Goal: Information Seeking & Learning: Check status

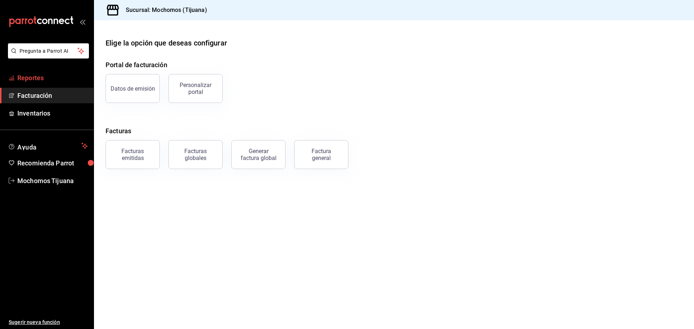
click at [39, 78] on span "Reportes" at bounding box center [52, 78] width 71 height 10
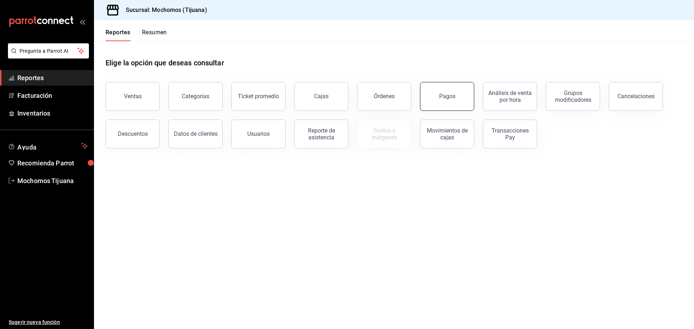
click at [440, 103] on button "Pagos" at bounding box center [447, 96] width 54 height 29
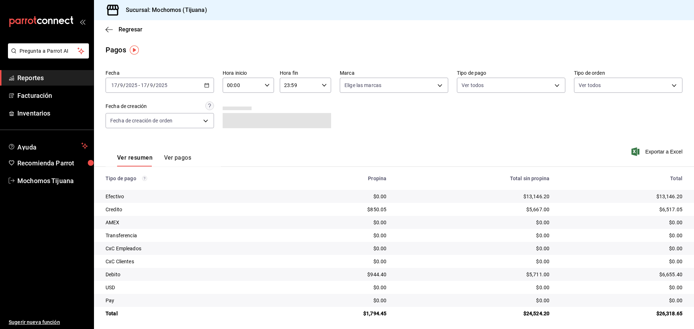
click at [206, 85] on icon "button" at bounding box center [206, 85] width 5 height 5
click at [123, 107] on span "Hoy" at bounding box center [140, 107] width 56 height 8
click at [265, 86] on icon "button" at bounding box center [267, 85] width 5 height 5
click at [234, 133] on button "04" at bounding box center [234, 137] width 23 height 14
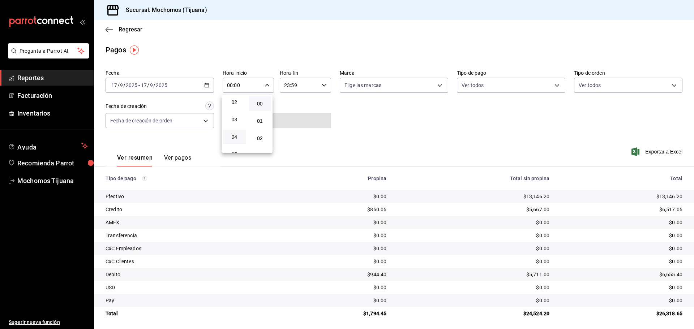
type input "04:00"
click at [405, 122] on div at bounding box center [347, 164] width 694 height 329
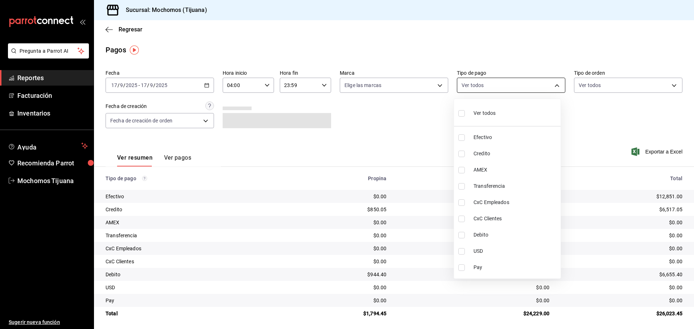
click at [555, 86] on body "Pregunta a Parrot AI Reportes Facturación Inventarios Ayuda Recomienda Parrot M…" at bounding box center [347, 164] width 694 height 329
click at [541, 156] on span "Credito" at bounding box center [516, 154] width 84 height 8
type input "a27a072c-b141-4985-9f83-ae60dbe2196b"
checkbox input "true"
click at [540, 235] on span "Debito" at bounding box center [519, 235] width 84 height 8
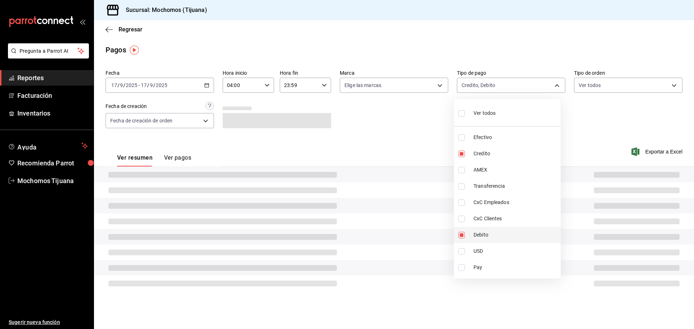
type input "a27a072c-b141-4985-9f83-ae60dbe2196b,b7370aa5-450f-4a05-bab4-2784151f97fb"
checkbox input "true"
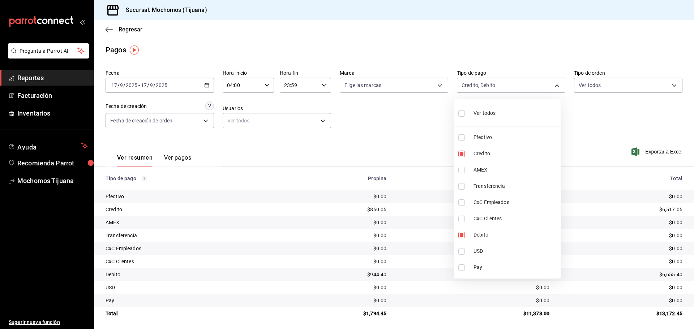
click at [557, 85] on div at bounding box center [347, 164] width 694 height 329
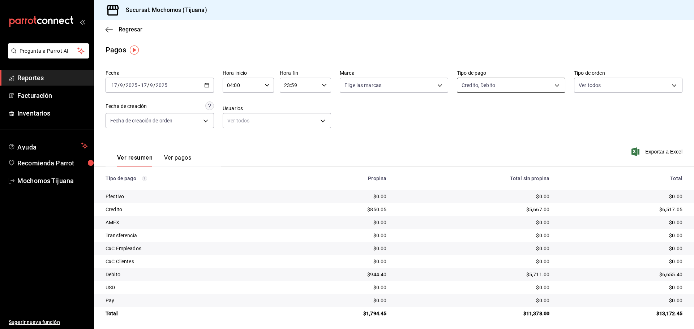
click at [551, 85] on body "Pregunta a Parrot AI Reportes Facturación Inventarios Ayuda Recomienda Parrot M…" at bounding box center [347, 164] width 694 height 329
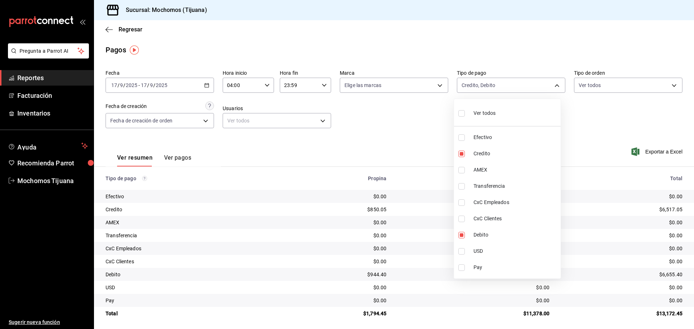
click at [461, 111] on input "checkbox" at bounding box center [462, 113] width 7 height 7
checkbox input "true"
type input "e823c082-5bf3-4e6e-b961-f7623faa40a9,a27a072c-b141-4985-9f83-ae60dbe2196b,28e67…"
checkbox input "true"
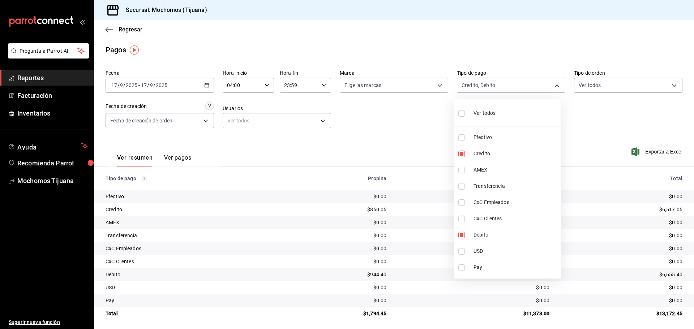
checkbox input "true"
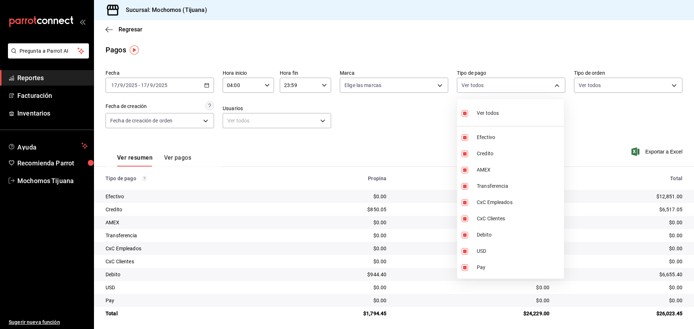
click at [461, 111] on li "Ver todos" at bounding box center [510, 112] width 107 height 21
checkbox input "false"
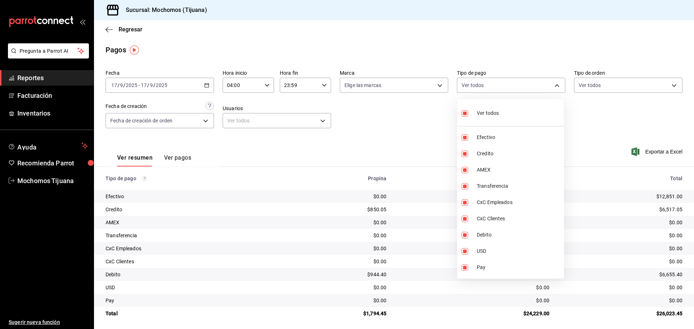
checkbox input "false"
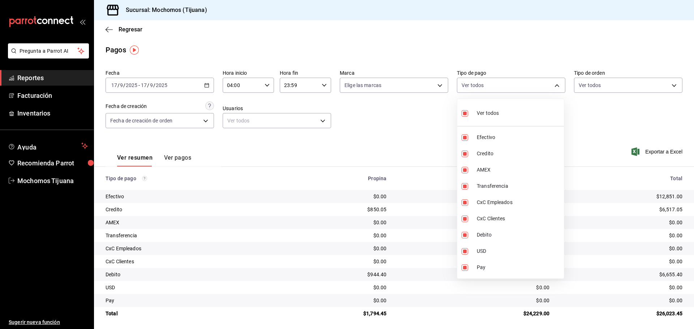
checkbox input "false"
click at [388, 122] on div at bounding box center [347, 164] width 694 height 329
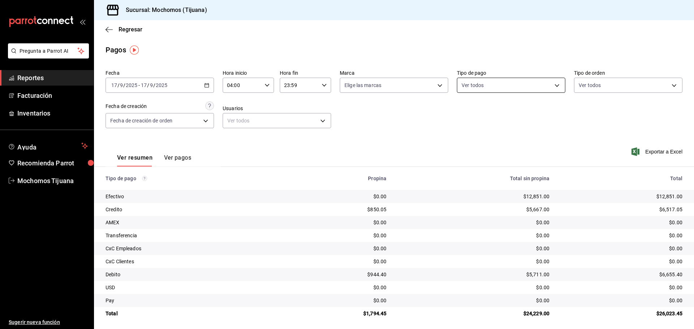
click at [551, 86] on body "Pregunta a Parrot AI Reportes Facturación Inventarios Ayuda Recomienda Parrot M…" at bounding box center [347, 164] width 694 height 329
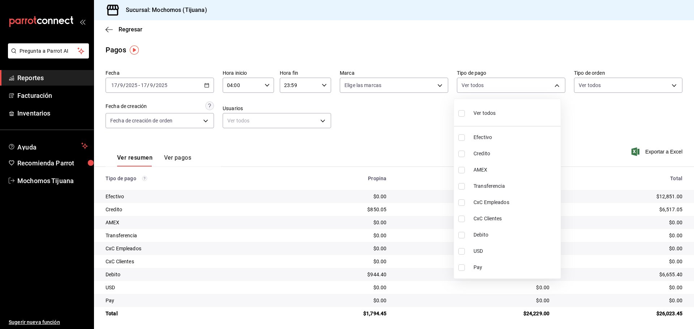
click at [464, 136] on input "checkbox" at bounding box center [462, 138] width 7 height 7
checkbox input "true"
type input "e823c082-5bf3-4e6e-b961-f7623faa40a9"
click at [627, 130] on div at bounding box center [347, 164] width 694 height 329
click at [557, 86] on body "Pregunta a Parrot AI Reportes Facturación Inventarios Ayuda Recomienda Parrot M…" at bounding box center [347, 164] width 694 height 329
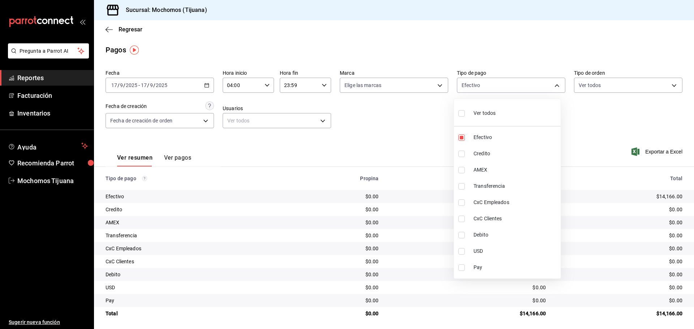
click at [465, 112] on input "checkbox" at bounding box center [462, 113] width 7 height 7
checkbox input "true"
type input "e823c082-5bf3-4e6e-b961-f7623faa40a9,a27a072c-b141-4985-9f83-ae60dbe2196b,28e67…"
checkbox input "true"
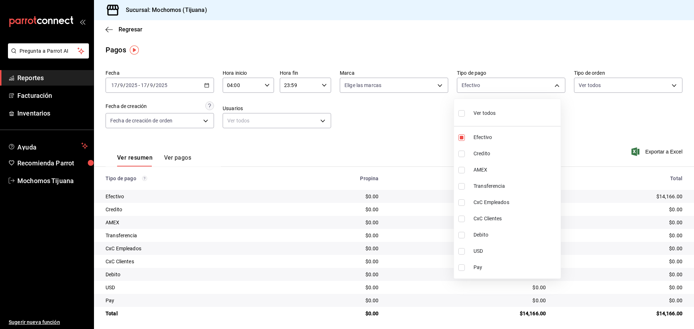
checkbox input "true"
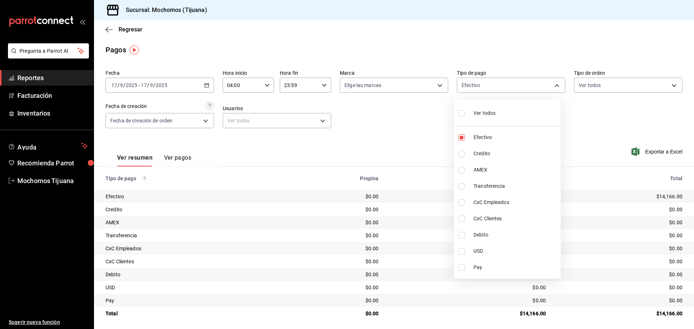
checkbox input "true"
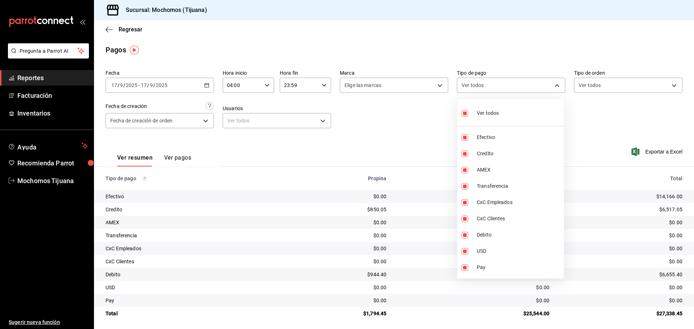
click at [465, 112] on input "checkbox" at bounding box center [465, 113] width 7 height 7
checkbox input "false"
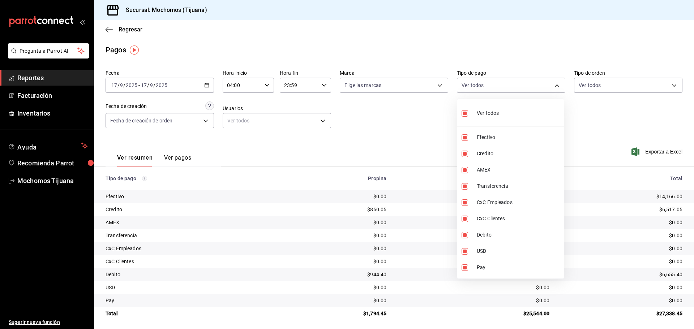
checkbox input "false"
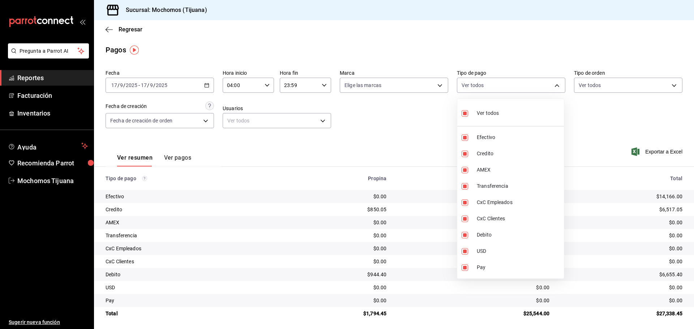
checkbox input "false"
click at [374, 140] on div at bounding box center [347, 164] width 694 height 329
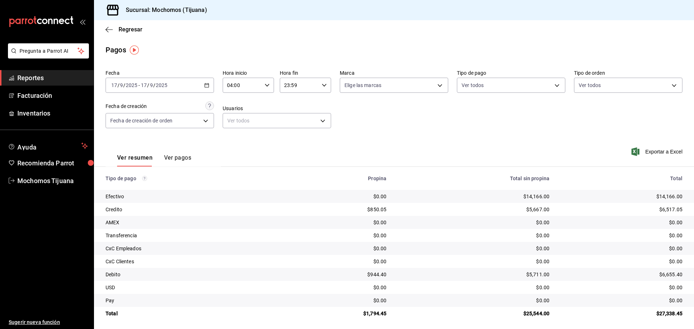
click at [523, 125] on div "Fecha [DATE] [DATE] - [DATE] [DATE] Hora inicio 04:00 Hora inicio Hora fin 23:5…" at bounding box center [394, 102] width 577 height 70
click at [468, 144] on div "Ver resumen Ver pagos Exportar a Excel" at bounding box center [394, 156] width 600 height 38
